Goal: Information Seeking & Learning: Learn about a topic

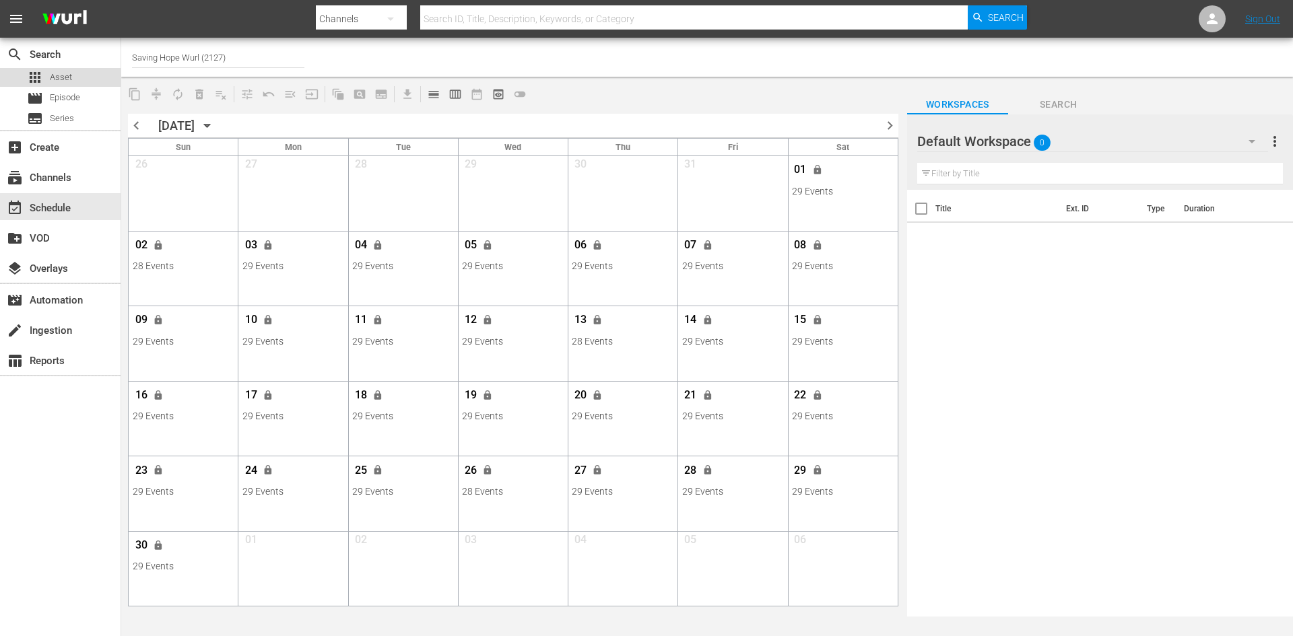
click at [85, 77] on div "apps Asset" at bounding box center [60, 77] width 121 height 19
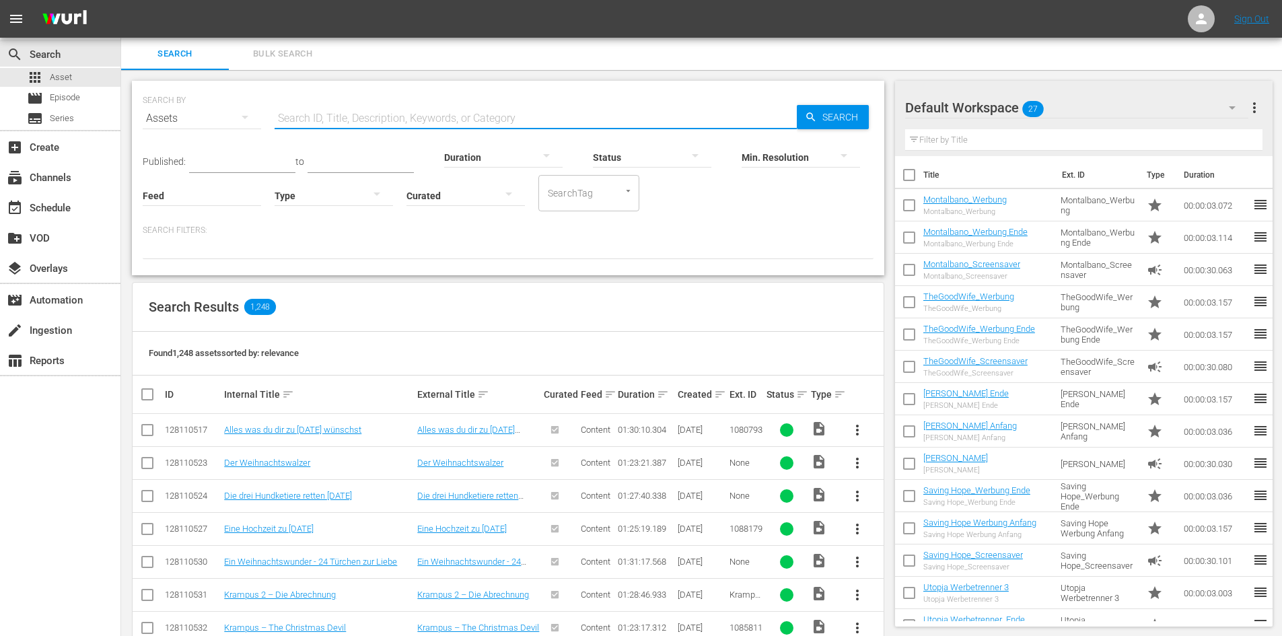
click at [526, 118] on input "text" at bounding box center [536, 118] width 522 height 32
type input "M"
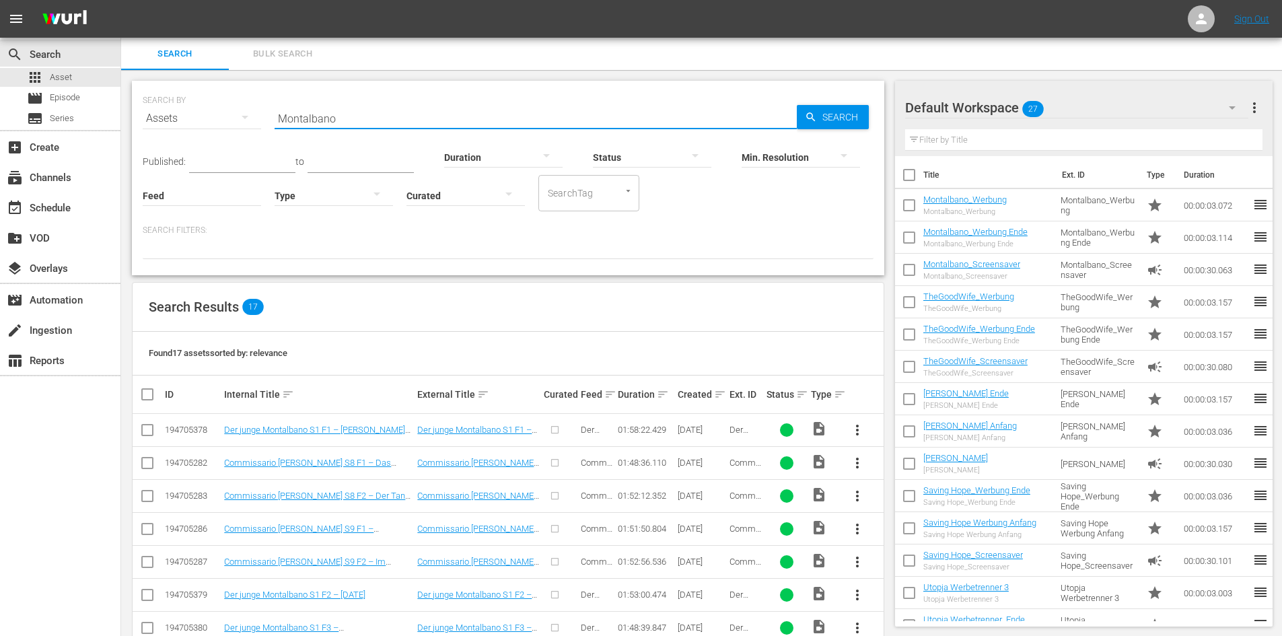
type input "Montalbano"
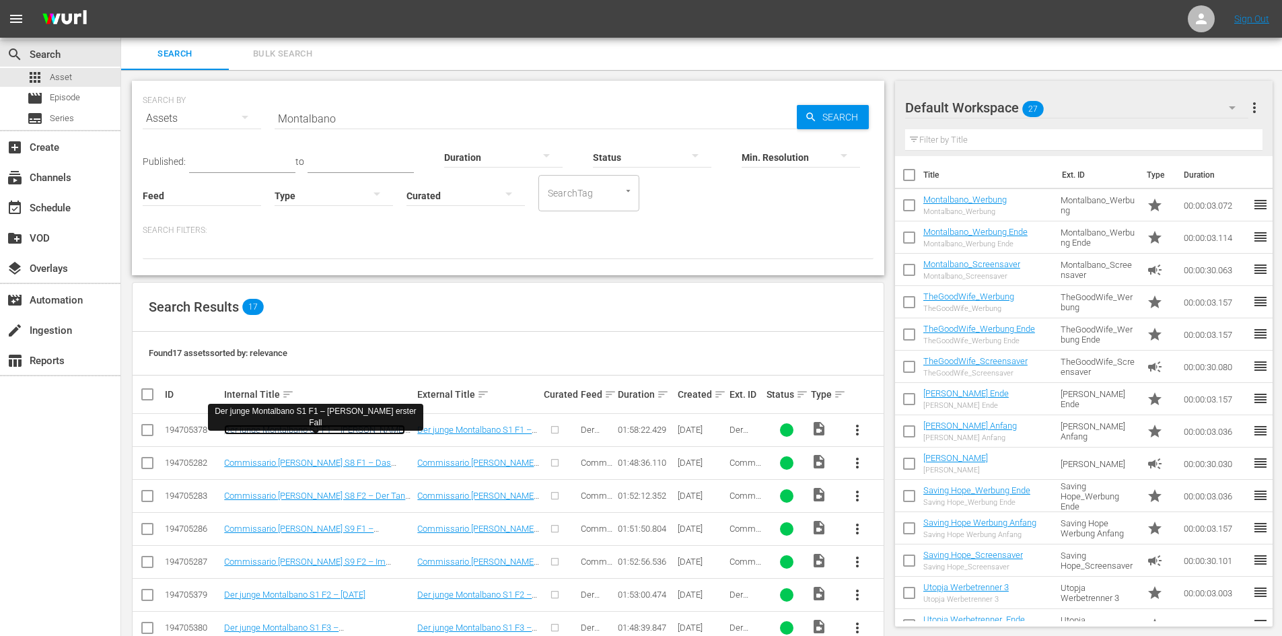
click at [380, 427] on link "Der junge Montalbano S1 F1 – [PERSON_NAME] erster Fall" at bounding box center [314, 435] width 181 height 20
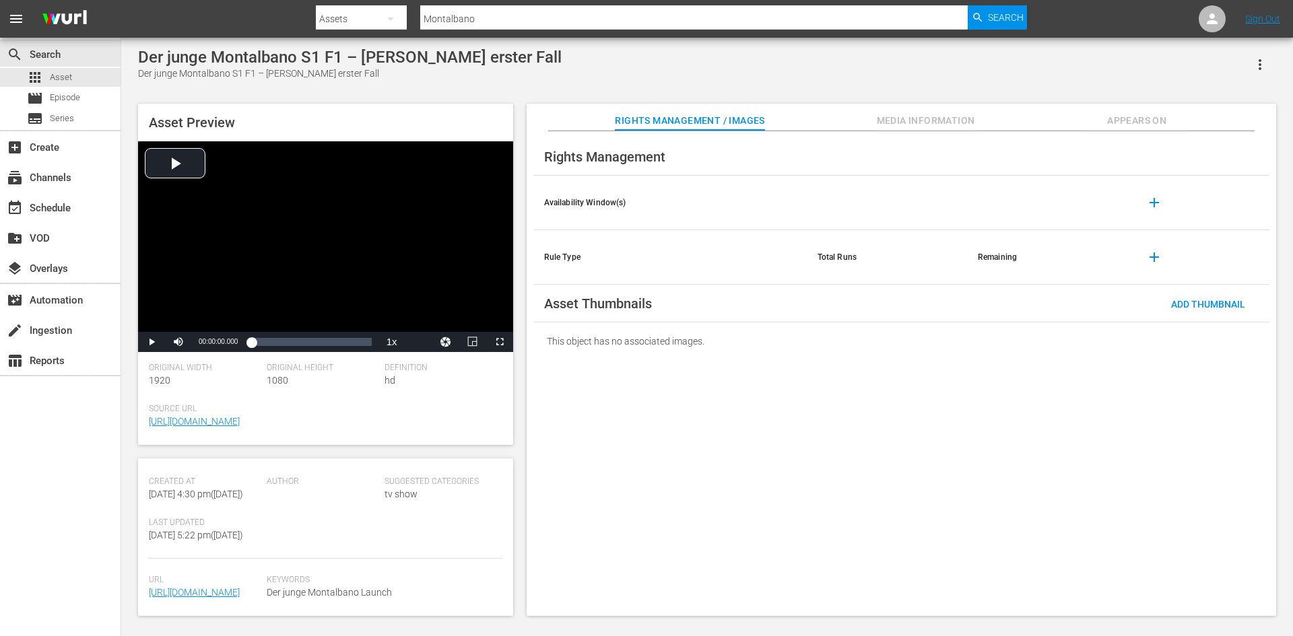
scroll to position [366, 0]
click at [941, 110] on button "Media Information" at bounding box center [925, 117] width 101 height 27
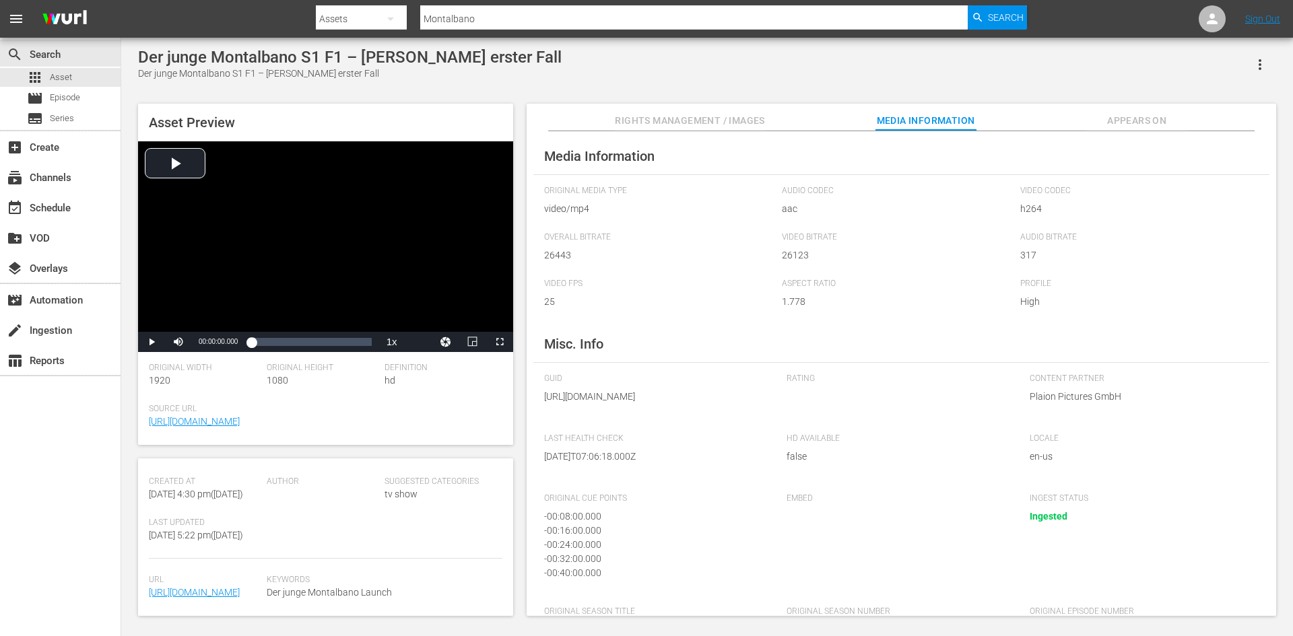
scroll to position [0, 0]
click at [1135, 111] on button "Appears On" at bounding box center [1136, 117] width 101 height 27
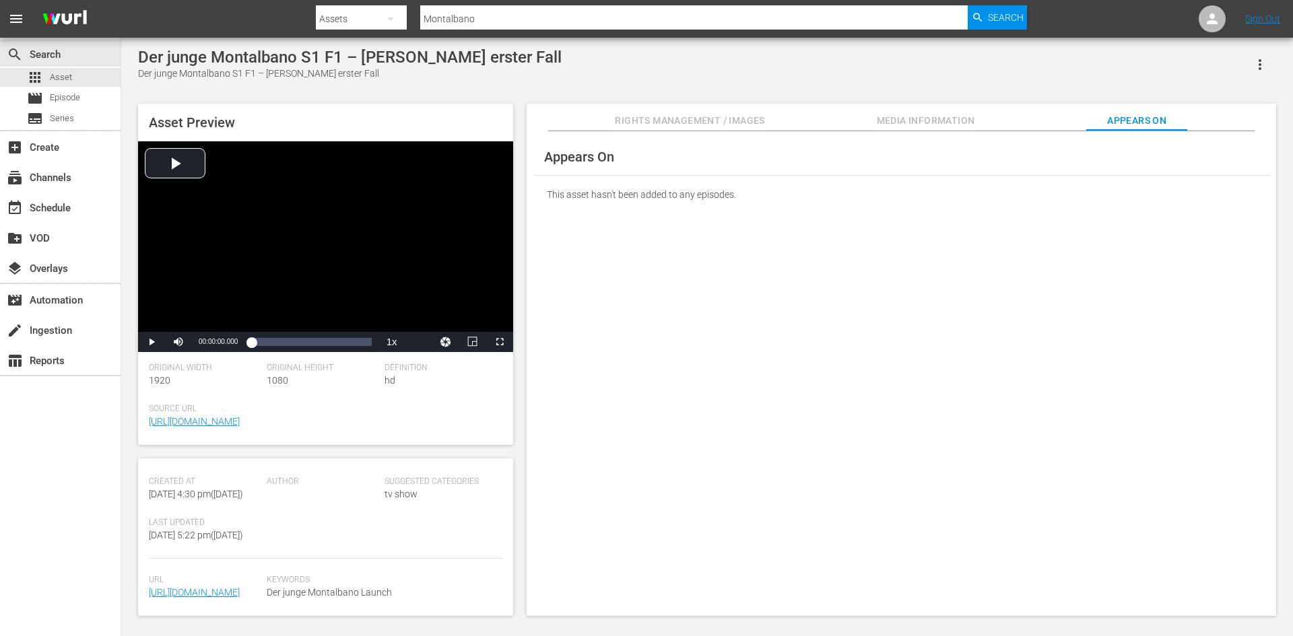
click at [971, 118] on span "Media Information" at bounding box center [925, 120] width 101 height 17
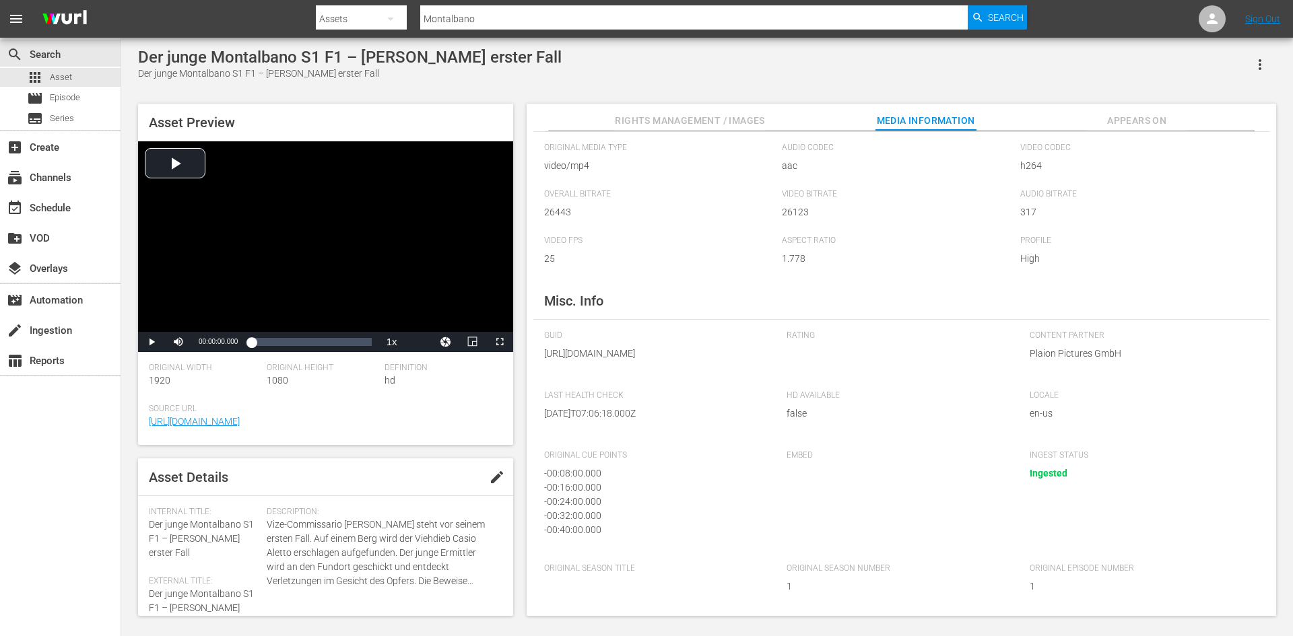
click at [628, 119] on span "Rights Management / Images" at bounding box center [689, 120] width 149 height 17
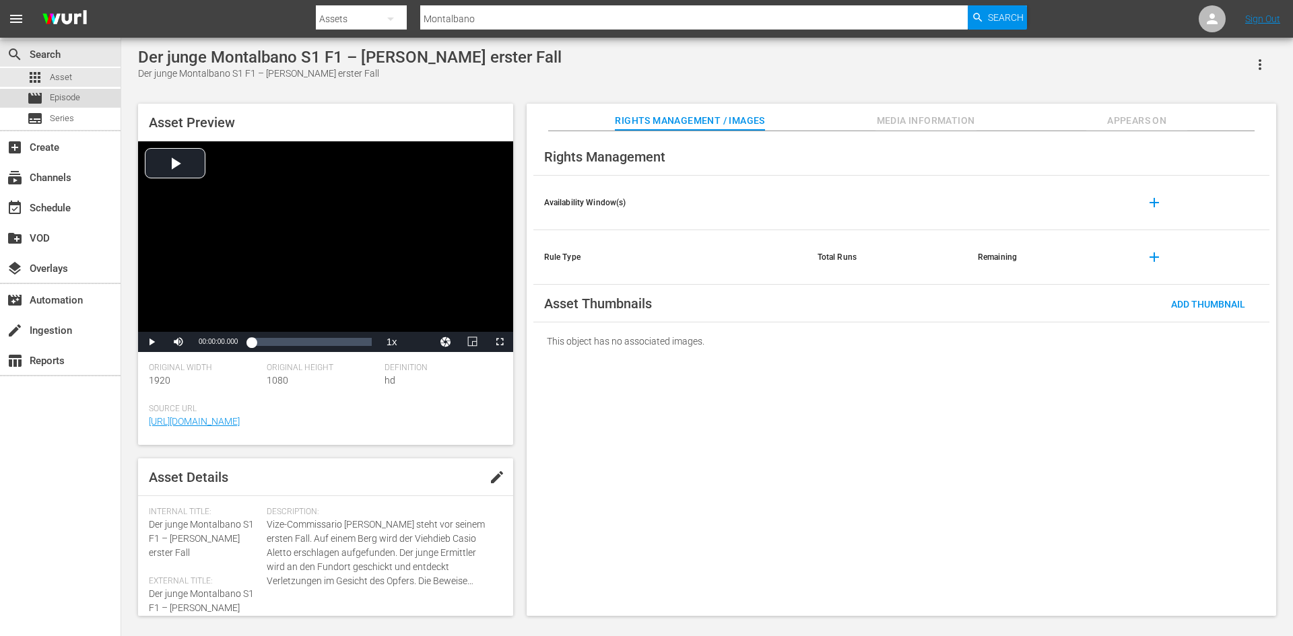
click at [69, 100] on span "Episode" at bounding box center [65, 97] width 30 height 13
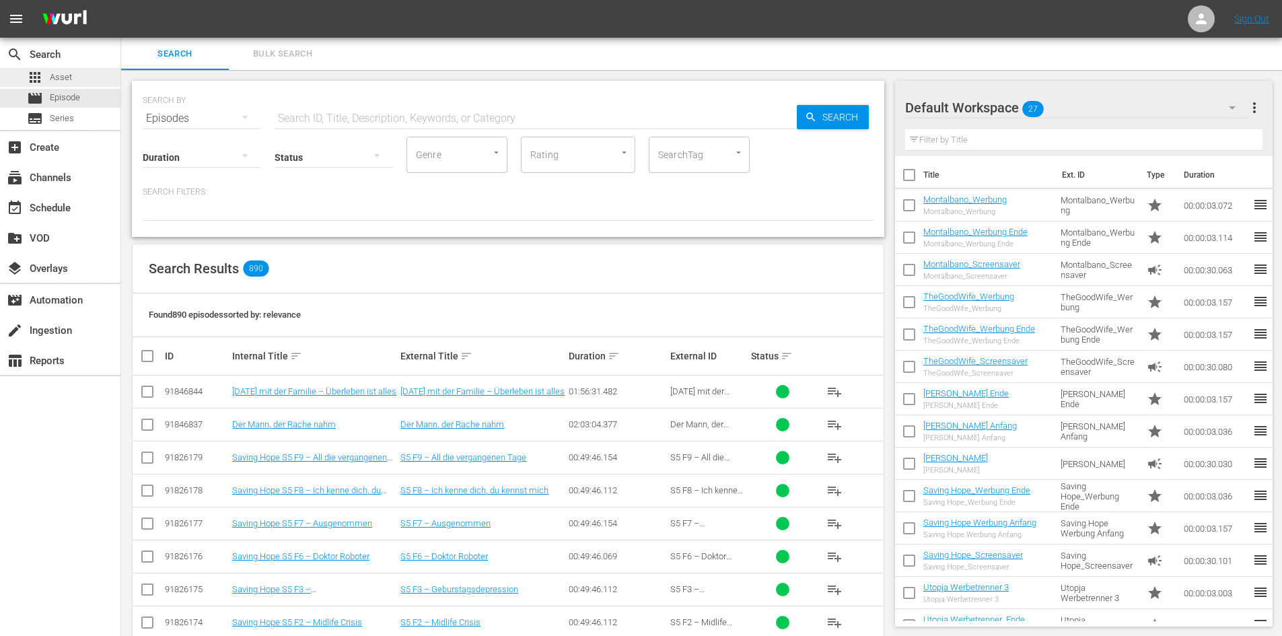
click at [60, 85] on div "apps Asset" at bounding box center [49, 77] width 45 height 19
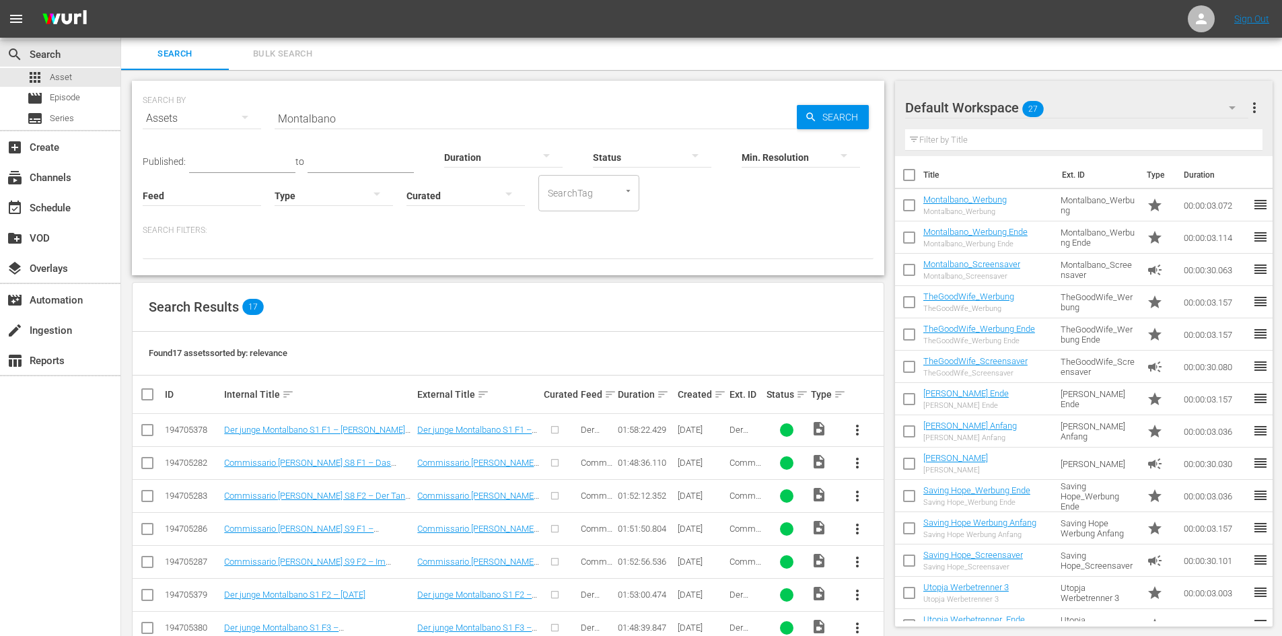
click at [380, 118] on input "Montalbano" at bounding box center [536, 118] width 522 height 32
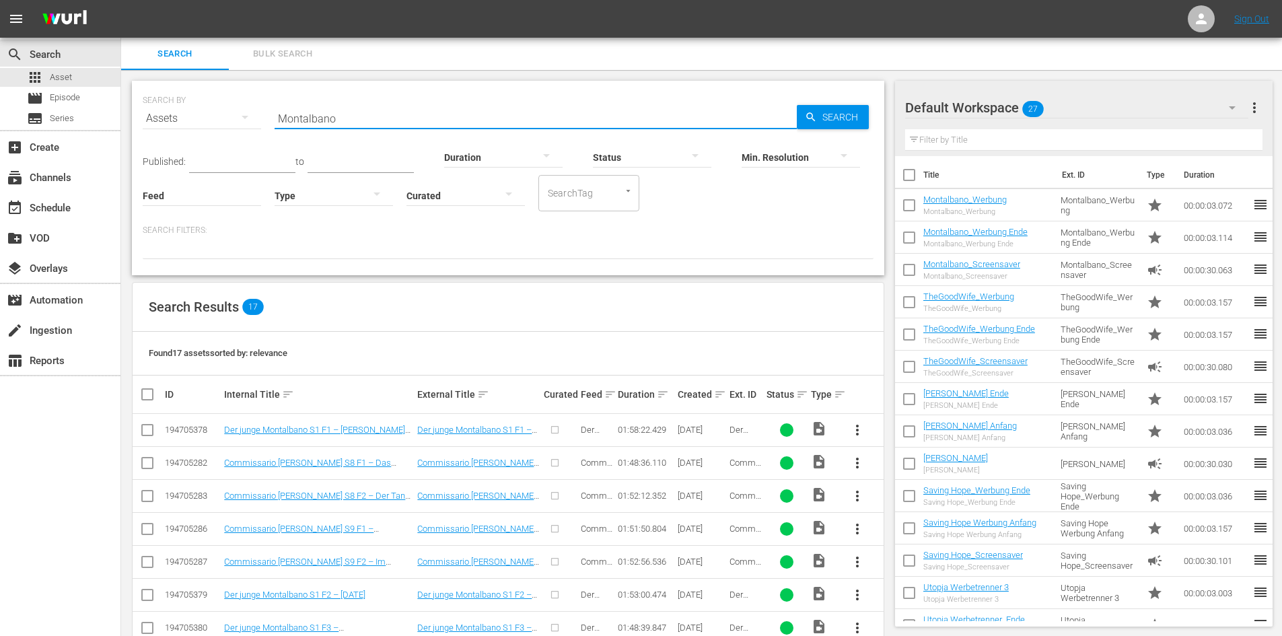
drag, startPoint x: 376, startPoint y: 118, endPoint x: 206, endPoint y: 129, distance: 170.7
click at [206, 129] on div "SEARCH BY Search By Assets Search ID, Title, Description, Keywords, or Category…" at bounding box center [508, 110] width 731 height 48
click at [845, 124] on span "Search" at bounding box center [843, 117] width 52 height 24
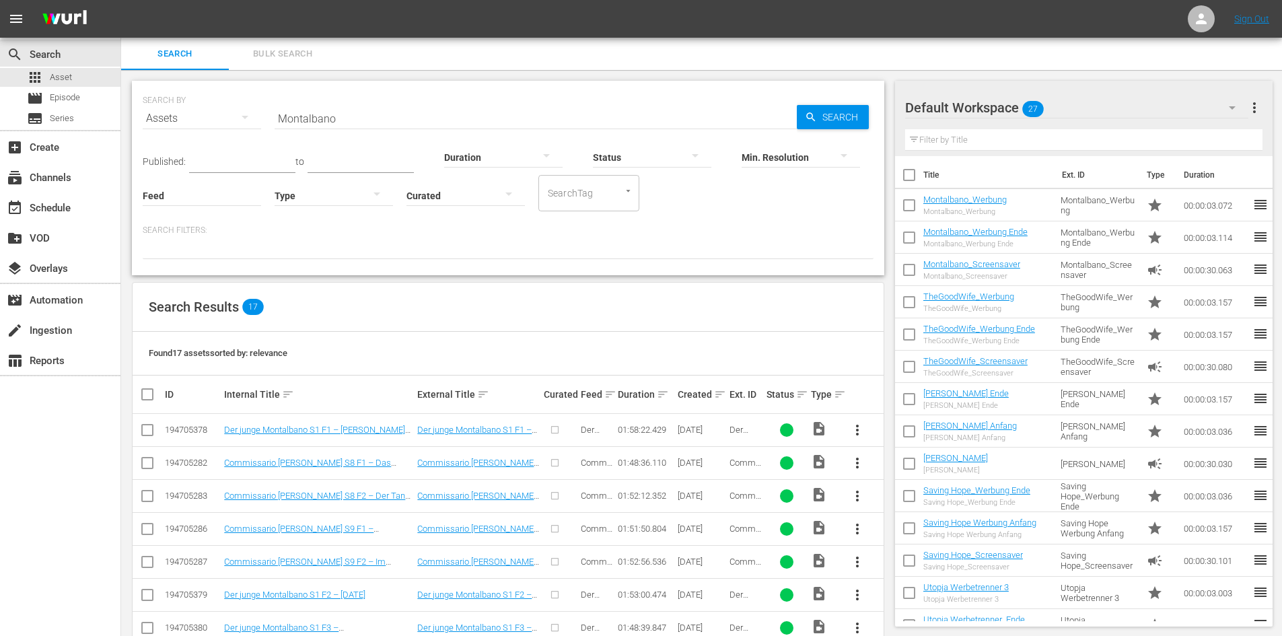
click at [401, 131] on input "Montalbano" at bounding box center [536, 118] width 522 height 32
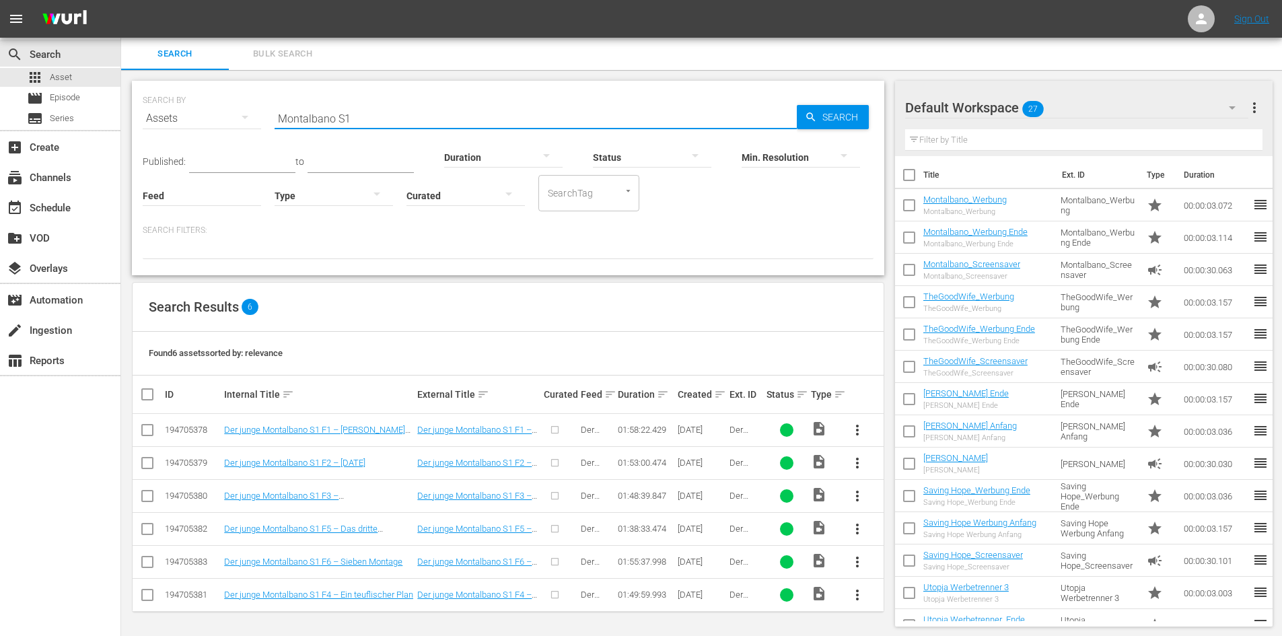
type input "Montalbano S1"
click at [340, 432] on link "Der junge Montalbano S1 F1 – [PERSON_NAME] erster Fall" at bounding box center [314, 435] width 181 height 20
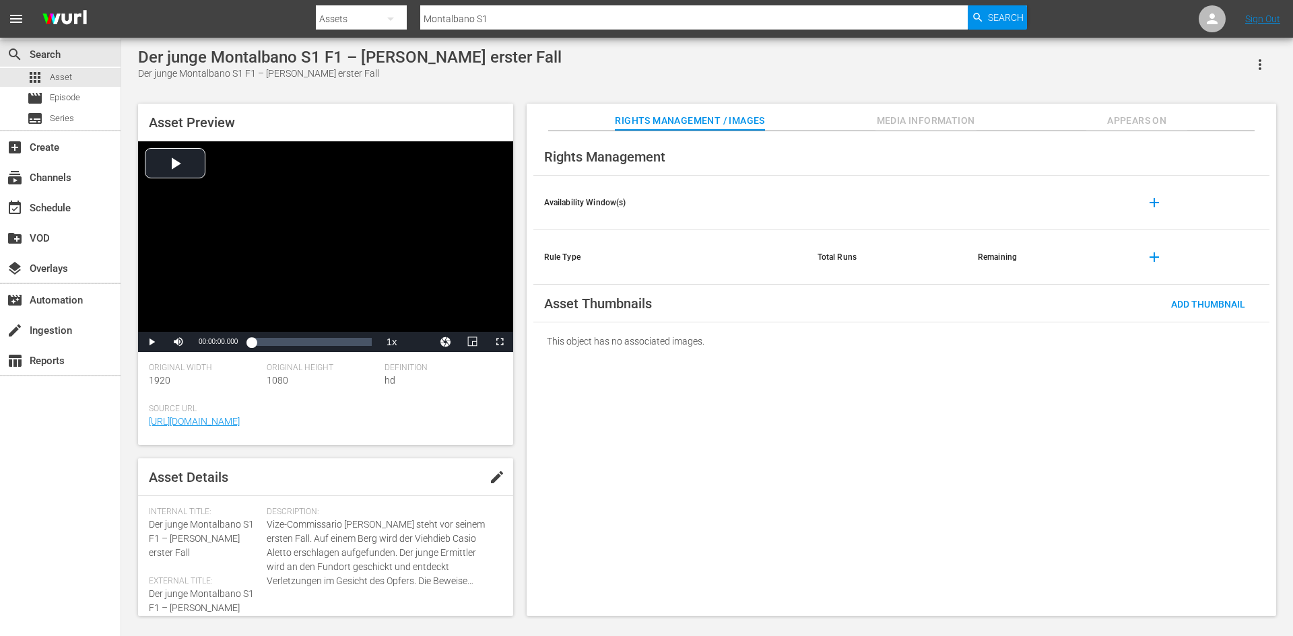
click at [1138, 125] on span "Appears On" at bounding box center [1136, 120] width 101 height 17
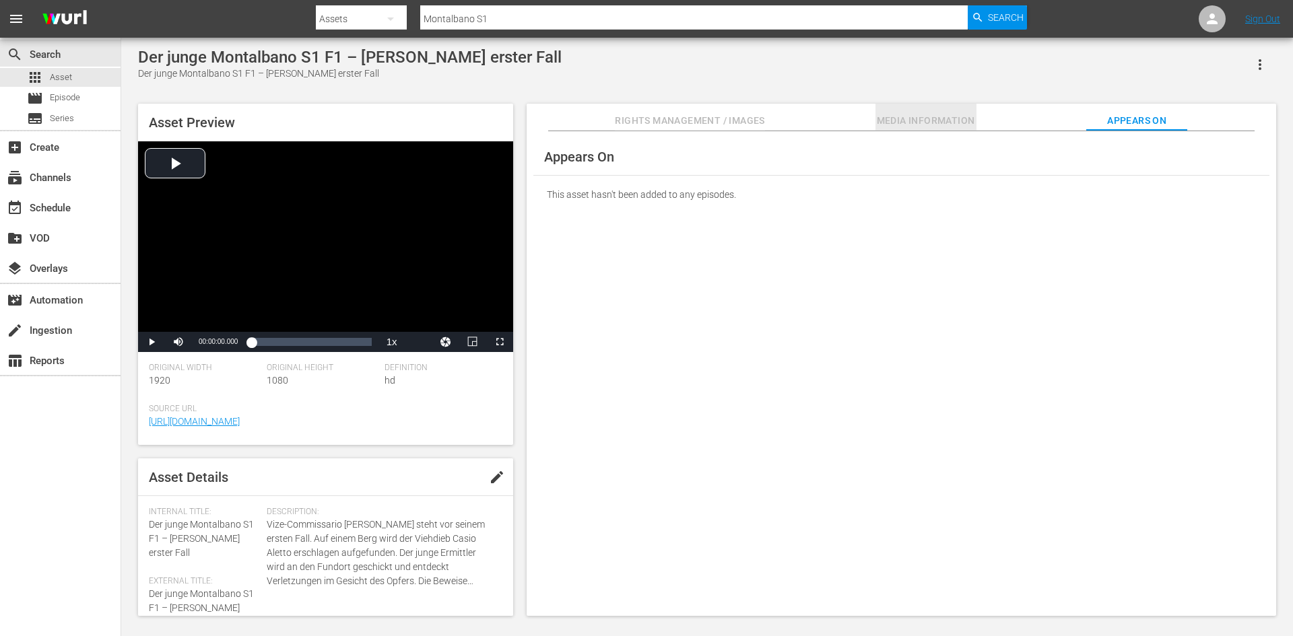
click at [912, 125] on span "Media Information" at bounding box center [925, 120] width 101 height 17
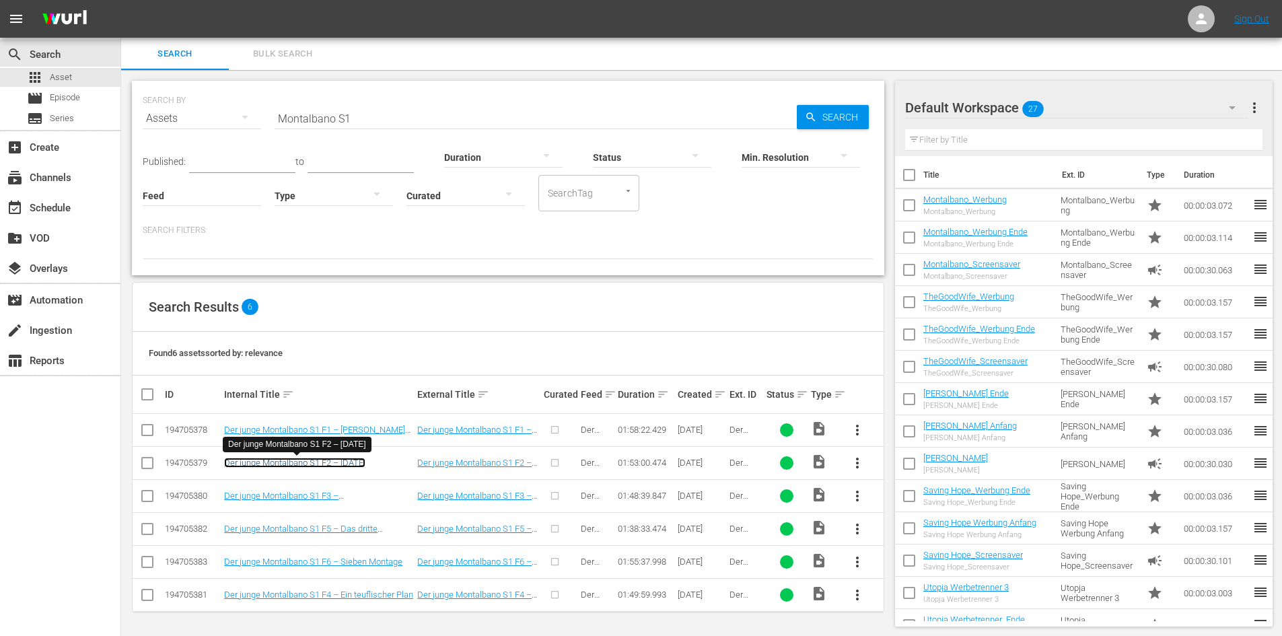
click at [364, 460] on link "Der junge Montalbano S1 F2 – [DATE]" at bounding box center [294, 463] width 141 height 10
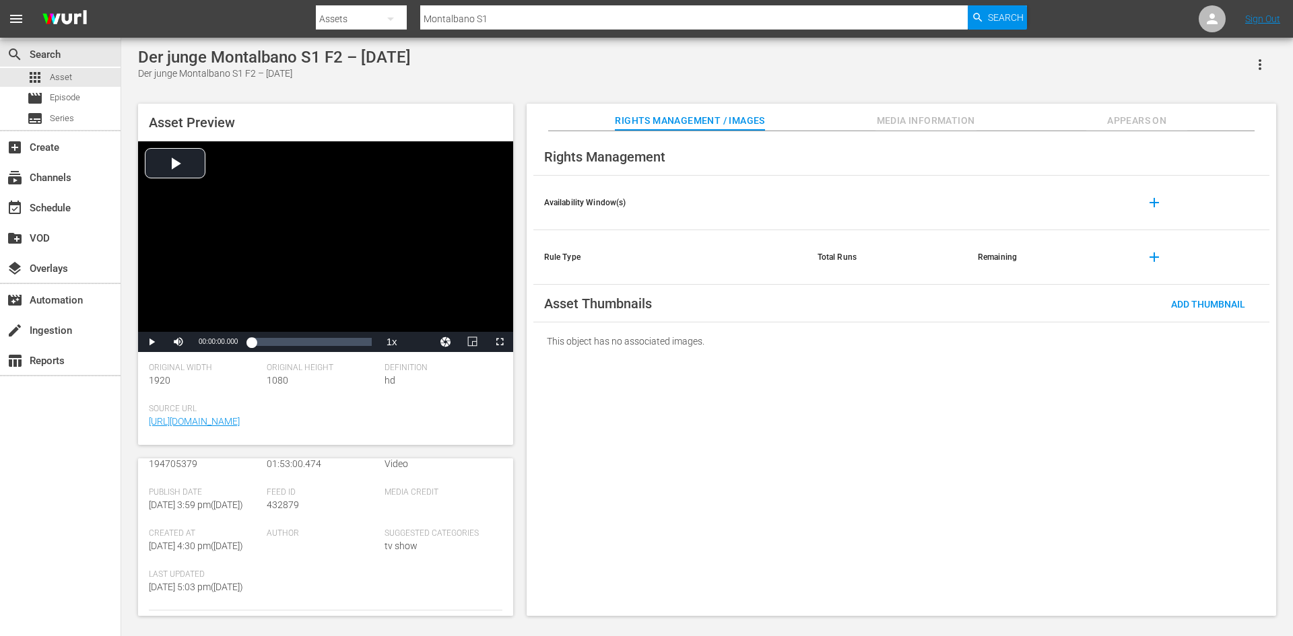
scroll to position [69, 0]
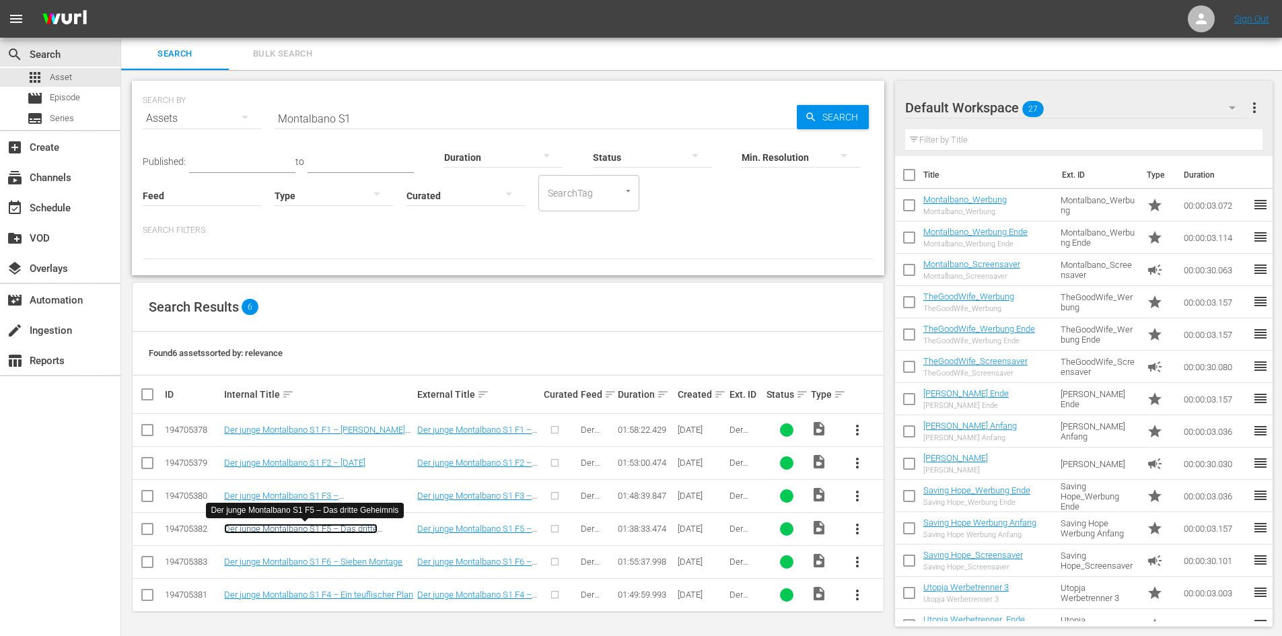
click at [331, 530] on link "Der junge Montalbano S1 F5 – Das dritte Geheimnis" at bounding box center [300, 534] width 153 height 20
